Goal: Transaction & Acquisition: Purchase product/service

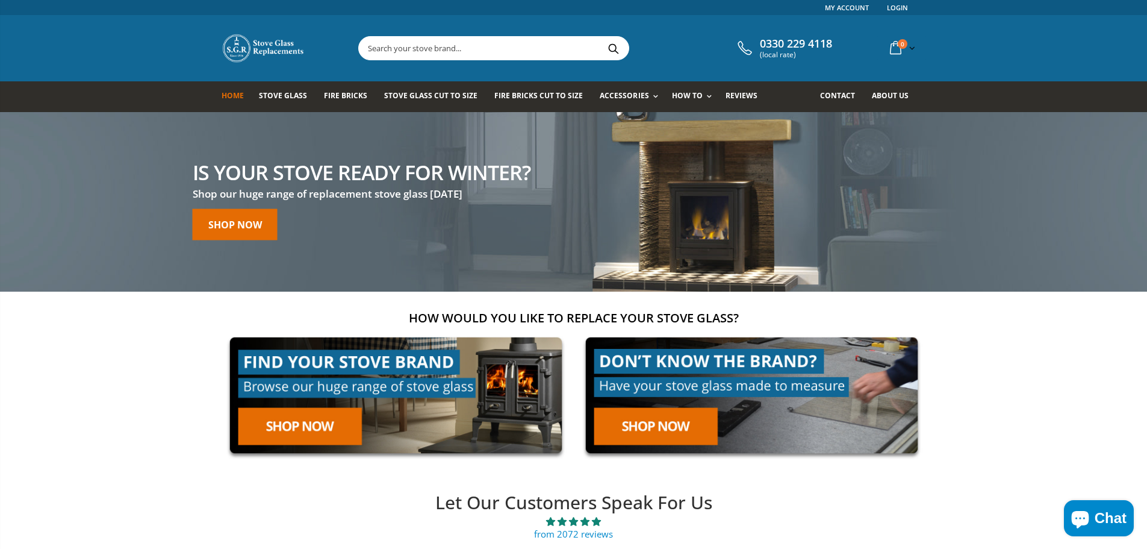
click at [430, 48] on input "text" at bounding box center [561, 48] width 405 height 23
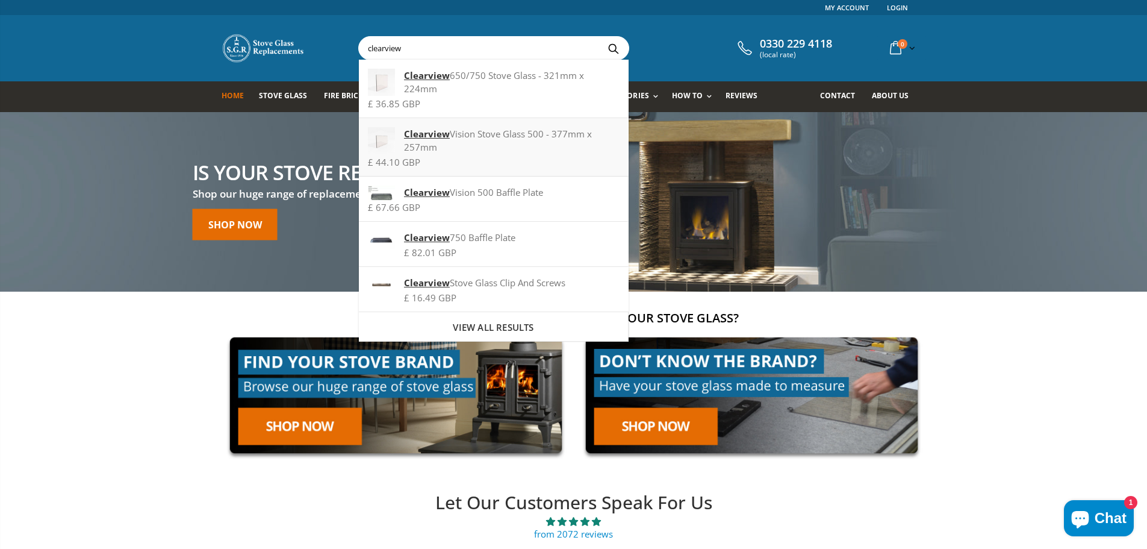
type input "clearview"
click at [434, 128] on strong "Clearview" at bounding box center [427, 134] width 46 height 12
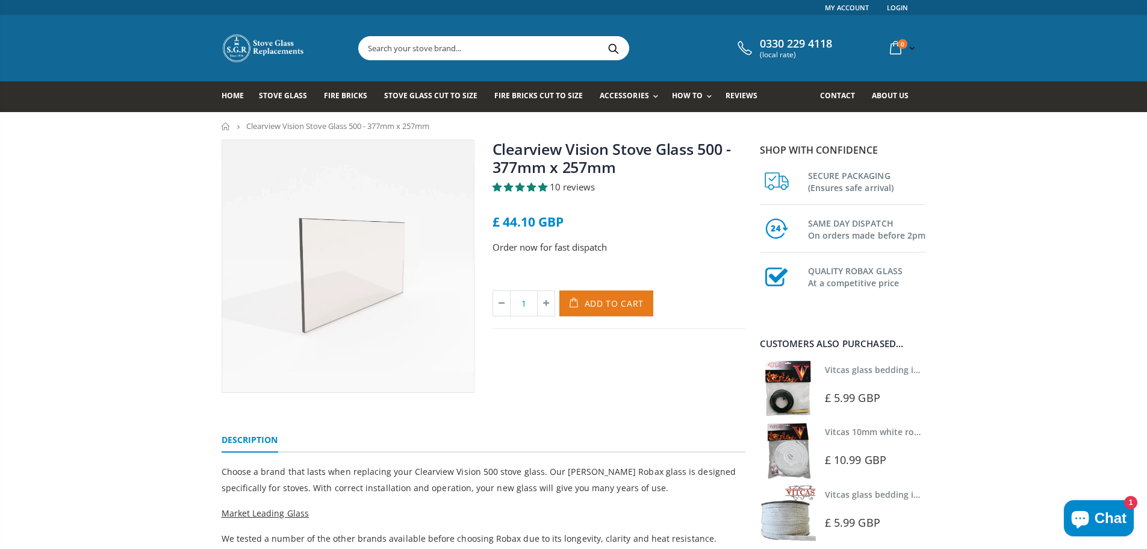
click at [605, 303] on span "Add to Cart" at bounding box center [615, 303] width 60 height 11
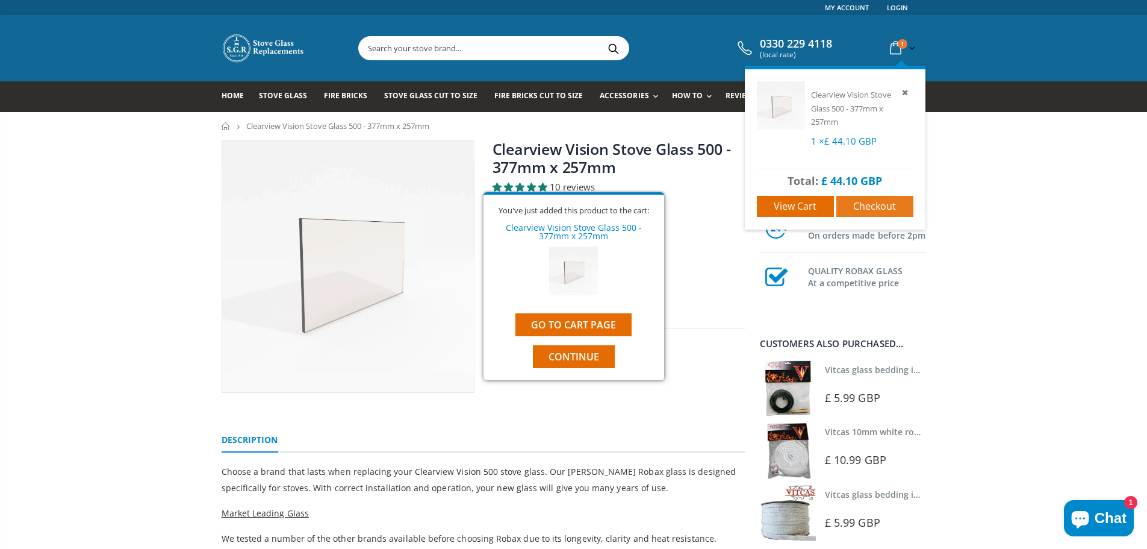
click at [867, 205] on span "Checkout" at bounding box center [874, 205] width 43 height 13
